Goal: Information Seeking & Learning: Understand process/instructions

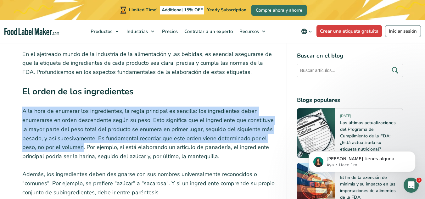
drag, startPoint x: 21, startPoint y: 103, endPoint x: 83, endPoint y: 139, distance: 71.9
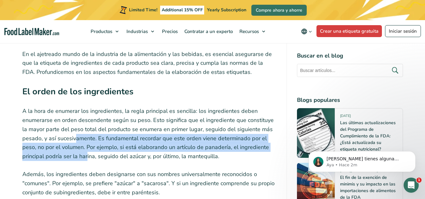
drag, startPoint x: 86, startPoint y: 146, endPoint x: 73, endPoint y: 132, distance: 18.5
click at [73, 132] on p "A la hora de enumerar los ingredientes, la regla principal es sencilla: los ing…" at bounding box center [149, 134] width 254 height 54
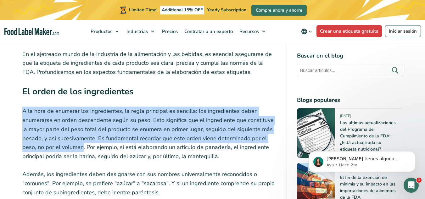
drag, startPoint x: 82, startPoint y: 142, endPoint x: 15, endPoint y: 104, distance: 76.8
copy p "A la hora de enumerar los ingredientes, la regla principal es sencilla: los ing…"
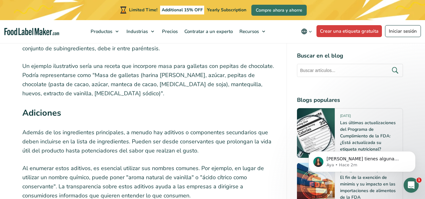
scroll to position [1191, 0]
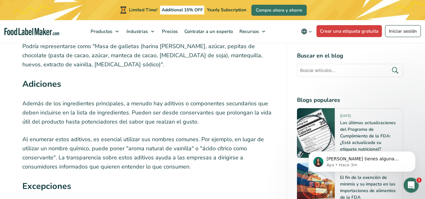
click at [127, 135] on p "Al enumerar estos aditivos, es esencial utilizar sus nombres comunes. Por ejemp…" at bounding box center [149, 153] width 254 height 36
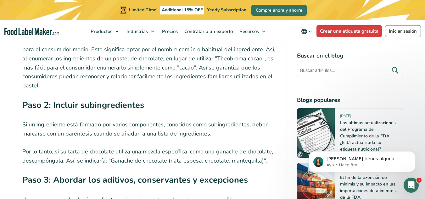
scroll to position [1768, 0]
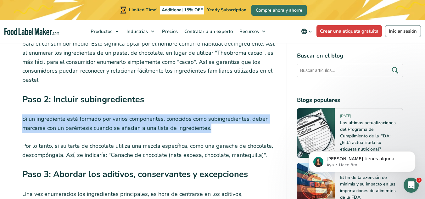
drag, startPoint x: 209, startPoint y: 114, endPoint x: 19, endPoint y: 101, distance: 190.1
click at [19, 101] on div "Elaborar una lista de ingredientes para su producto alimentario es una intrinca…" at bounding box center [213, 96] width 390 height 3211
copy p "Si un ingrediente está formado por varios componentes, conocidos como subingred…"
